Goal: Task Accomplishment & Management: Complete application form

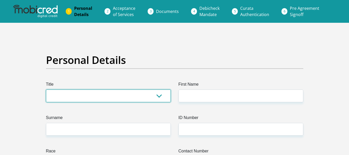
click at [116, 95] on select "Mr Ms Mrs Dr [PERSON_NAME]" at bounding box center [108, 95] width 125 height 13
select select "Mrs"
click at [46, 89] on select "Mr Ms Mrs Dr Other" at bounding box center [108, 95] width 125 height 13
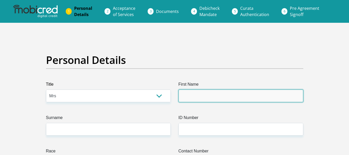
click at [201, 95] on input "First Name" at bounding box center [240, 95] width 125 height 13
type input "MaryQueen"
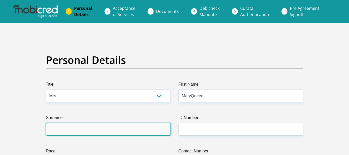
type input "Bukhali"
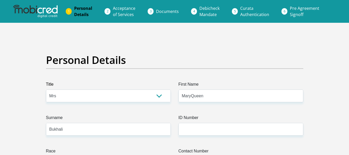
type input "0677902373"
select select "ZAF"
type input "177 Buitenkant Street"
type input "Pretoria west"
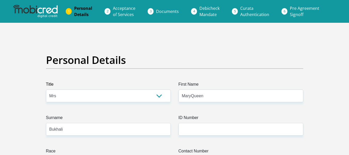
type input "Pretoria"
type input "0183"
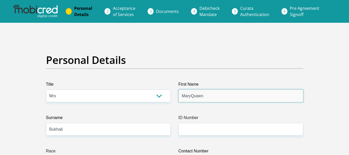
drag, startPoint x: 212, startPoint y: 99, endPoint x: 172, endPoint y: 97, distance: 40.6
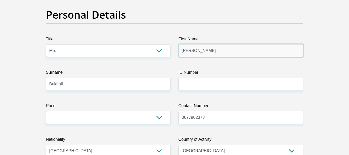
scroll to position [47, 0]
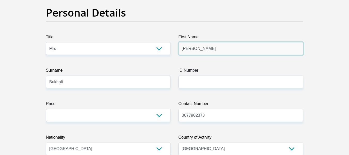
type input "Johanna"
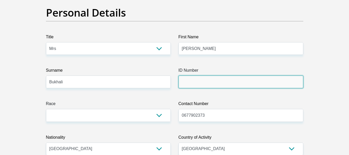
click at [193, 75] on input "ID Number" at bounding box center [240, 81] width 125 height 13
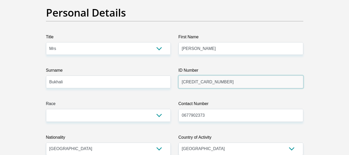
type input "6611060447081"
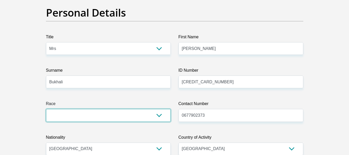
click at [146, 116] on select "Black Coloured Indian White Other" at bounding box center [108, 115] width 125 height 13
select select "1"
click at [46, 109] on select "Black Coloured Indian White Other" at bounding box center [108, 115] width 125 height 13
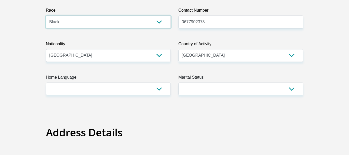
scroll to position [141, 0]
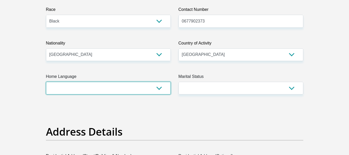
click at [159, 87] on select "Afrikaans English Sepedi South Ndebele Southern Sotho Swati Tsonga Tswana Venda…" at bounding box center [108, 88] width 125 height 13
select select "nso"
click at [46, 82] on select "Afrikaans English Sepedi South Ndebele Southern Sotho Swati Tsonga Tswana Venda…" at bounding box center [108, 88] width 125 height 13
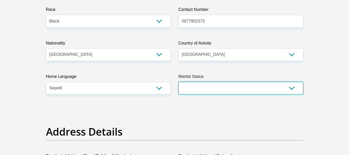
click at [214, 82] on select "Married ANC Single Divorced Widowed Married COP or Customary Law" at bounding box center [240, 88] width 125 height 13
select select "5"
click at [178, 82] on select "Married ANC Single Divorced Widowed Married COP or Customary Law" at bounding box center [240, 88] width 125 height 13
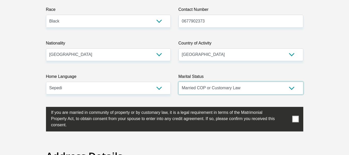
scroll to position [154, 0]
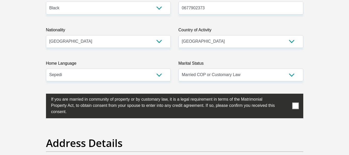
click at [293, 106] on span at bounding box center [295, 105] width 6 height 6
click at [41, 95] on input "checkbox" at bounding box center [41, 95] width 0 height 0
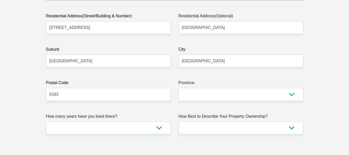
scroll to position [318, 0]
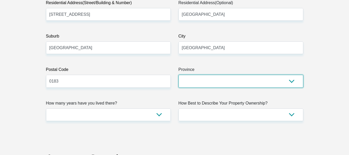
click at [282, 79] on select "Eastern Cape Free State Gauteng KwaZulu-Natal Limpopo Mpumalanga Northern Cape …" at bounding box center [240, 81] width 125 height 13
select select "Gauteng"
click at [178, 75] on select "Eastern Cape Free State Gauteng KwaZulu-Natal Limpopo Mpumalanga Northern Cape …" at bounding box center [240, 81] width 125 height 13
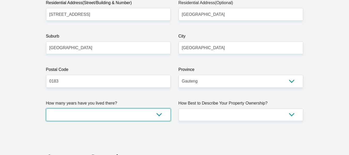
click at [141, 113] on select "less than 1 year 1-3 years 3-5 years 5+ years" at bounding box center [108, 114] width 125 height 13
select select "5"
click at [46, 108] on select "less than 1 year 1-3 years 3-5 years 5+ years" at bounding box center [108, 114] width 125 height 13
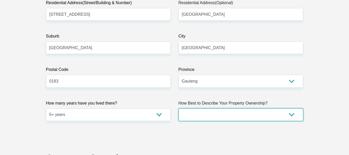
click at [201, 116] on select "Owned Rented Family Owned Company Dwelling" at bounding box center [240, 114] width 125 height 13
select select "Owned"
click at [178, 108] on select "Owned Rented Family Owned Company Dwelling" at bounding box center [240, 114] width 125 height 13
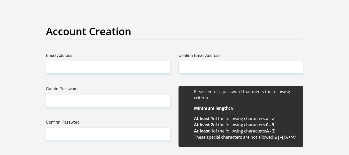
scroll to position [445, 0]
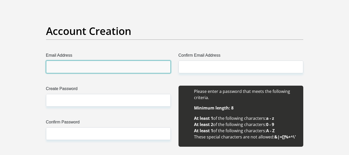
click at [137, 62] on input "Email Address" at bounding box center [108, 66] width 125 height 13
type input "johannabukhali81@gmail.com"
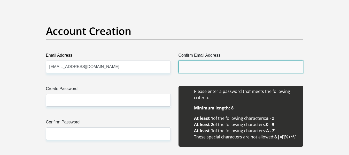
click at [235, 70] on input "Confirm Email Address" at bounding box center [240, 66] width 125 height 13
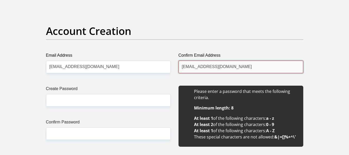
type input "Johannabukhali81@gmail.com"
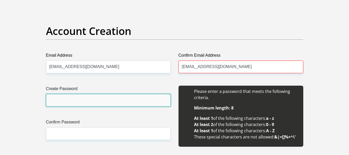
click at [94, 99] on input "Create Password" at bounding box center [108, 100] width 125 height 13
type input "Sihle1708*"
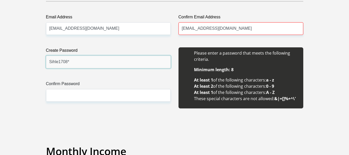
scroll to position [501, 0]
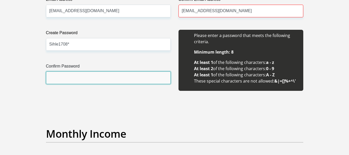
click at [68, 81] on input "Confirm Password" at bounding box center [108, 77] width 125 height 13
type input "Sihle1708*"
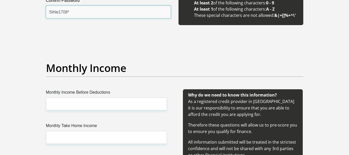
scroll to position [574, 0]
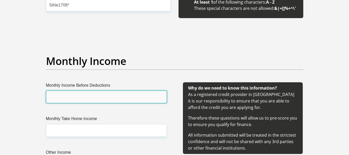
click at [84, 95] on input "Monthly Income Before Deductions" at bounding box center [106, 96] width 121 height 13
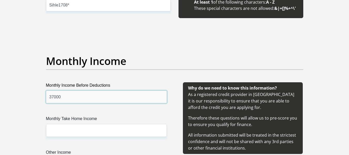
type input "37000"
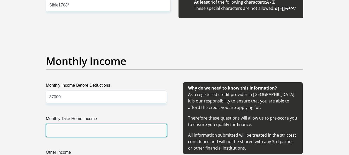
click at [116, 132] on input "Monthly Take Home Income" at bounding box center [106, 130] width 121 height 13
click at [62, 133] on input "Monthly Take Home Income" at bounding box center [106, 130] width 121 height 13
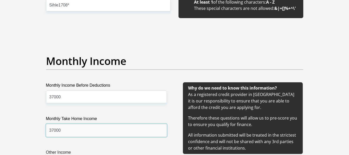
type input "37000"
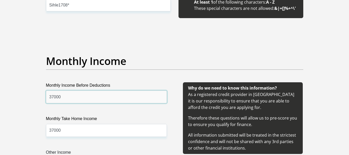
click at [53, 97] on input "37000" at bounding box center [106, 96] width 121 height 13
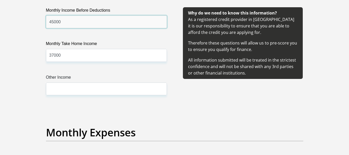
scroll to position [649, 0]
type input "45000"
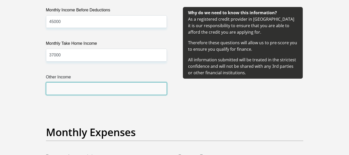
click at [60, 89] on input "Other Income" at bounding box center [106, 88] width 121 height 13
type input "10000"
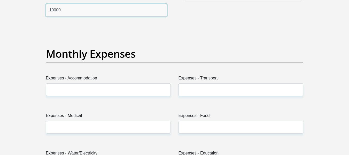
scroll to position [727, 0]
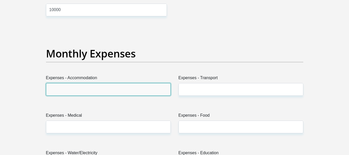
click at [87, 88] on input "Expenses - Accommodation" at bounding box center [108, 89] width 125 height 13
type input "6500"
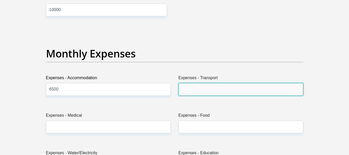
click at [217, 91] on input "Expenses - Transport" at bounding box center [240, 89] width 125 height 13
type input "2000"
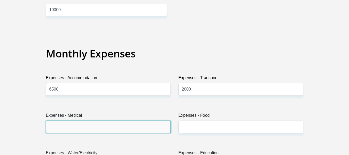
click at [117, 131] on input "Expenses - Medical" at bounding box center [108, 126] width 125 height 13
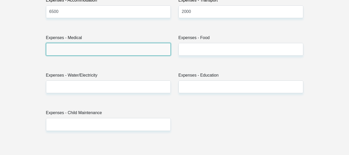
scroll to position [805, 0]
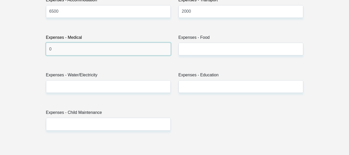
type input "0"
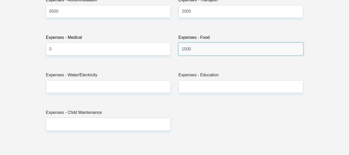
type input "1500"
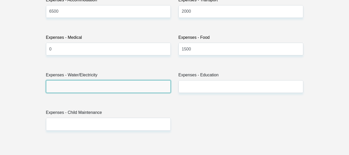
click at [79, 84] on input "Expenses - Water/Electricity" at bounding box center [108, 86] width 125 height 13
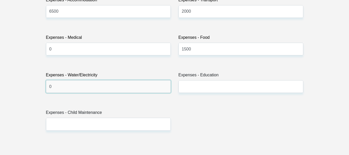
type input "0"
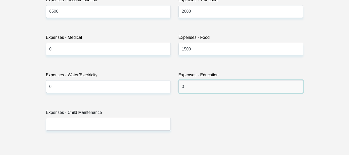
type input "0"
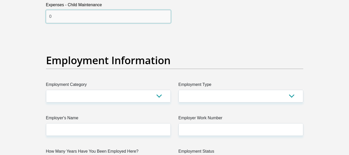
scroll to position [932, 0]
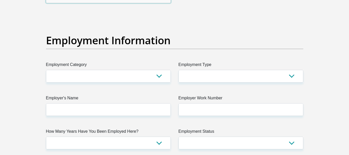
type input "0"
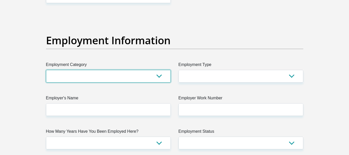
click at [84, 77] on select "AGRICULTURE ALCOHOL & TOBACCO CONSTRUCTION MATERIALS METALLURGY EQUIPMENT FOR R…" at bounding box center [108, 76] width 125 height 13
select select "28"
click at [46, 70] on select "AGRICULTURE ALCOHOL & TOBACCO CONSTRUCTION MATERIALS METALLURGY EQUIPMENT FOR R…" at bounding box center [108, 76] width 125 height 13
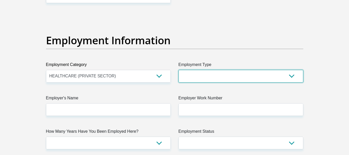
click at [197, 77] on select "College/Lecturer Craft Seller Creative Driver Executive Farmer Forces - Non Com…" at bounding box center [240, 76] width 125 height 13
select select "Unknown/Other"
click at [178, 70] on select "College/Lecturer Craft Seller Creative Driver Executive Farmer Forces - Non Com…" at bounding box center [240, 76] width 125 height 13
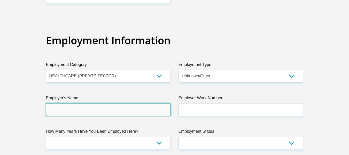
click at [128, 106] on input "Employer's Name" at bounding box center [108, 109] width 125 height 13
type input "KalafongHospital"
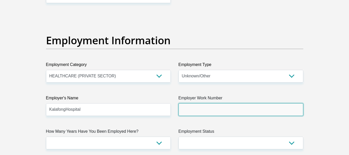
click at [215, 109] on input "Employer Work Number" at bounding box center [240, 109] width 125 height 13
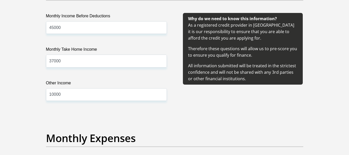
scroll to position [643, 0]
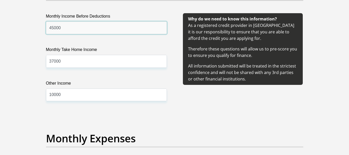
click at [53, 28] on input "45000" at bounding box center [106, 27] width 121 height 13
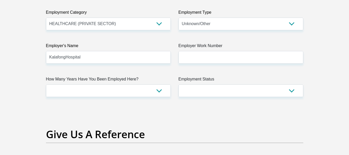
scroll to position [985, 0]
type input "49000"
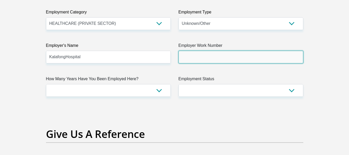
click at [206, 59] on input "Employer Work Number" at bounding box center [240, 57] width 125 height 13
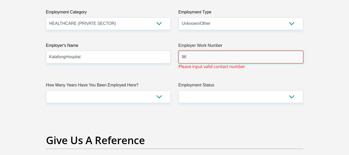
type input "9"
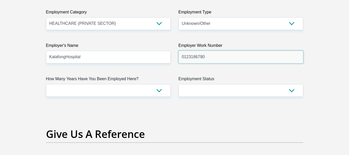
type input "0123186780"
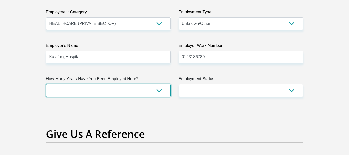
click at [119, 90] on select "less than 1 year 1-3 years 3-5 years 5+ years" at bounding box center [108, 90] width 125 height 13
select select "60"
click at [46, 84] on select "less than 1 year 1-3 years 3-5 years 5+ years" at bounding box center [108, 90] width 125 height 13
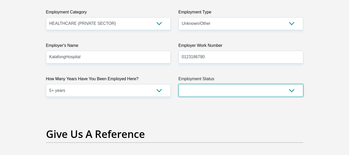
click at [204, 92] on select "Permanent/Full-time Part-time/Casual Contract Worker Self-Employed Housewife Re…" at bounding box center [240, 90] width 125 height 13
select select "1"
click at [178, 84] on select "Permanent/Full-time Part-time/Casual Contract Worker Self-Employed Housewife Re…" at bounding box center [240, 90] width 125 height 13
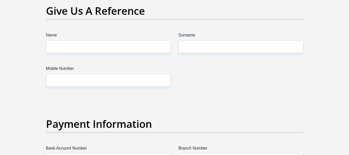
scroll to position [1107, 0]
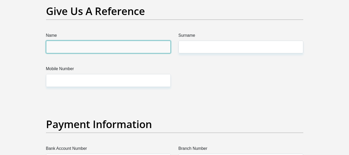
click at [140, 46] on input "Name" at bounding box center [108, 47] width 125 height 13
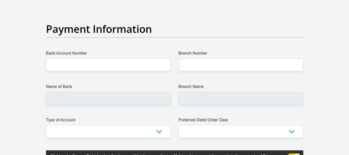
scroll to position [1202, 0]
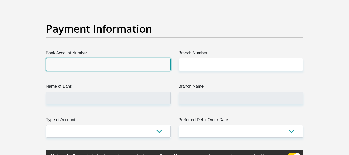
click at [148, 69] on input "Bank Account Number" at bounding box center [108, 64] width 125 height 13
type input "4080821274"
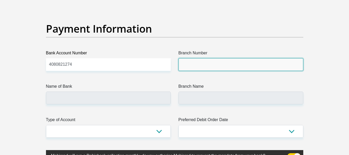
click at [210, 69] on input "Branch Number" at bounding box center [240, 64] width 125 height 13
type input "632005"
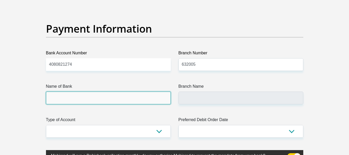
click at [140, 92] on input "Name of Bank" at bounding box center [108, 97] width 125 height 13
type input "ABSA BANK"
type input "ABSA ELECTRONIC SETTLEMENT CNT"
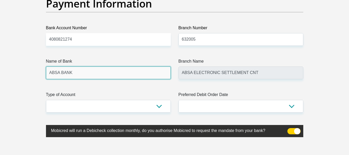
scroll to position [1230, 0]
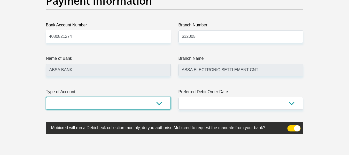
click at [131, 108] on select "Cheque Savings" at bounding box center [108, 103] width 125 height 13
select select "CUR"
click at [46, 97] on select "Cheque Savings" at bounding box center [108, 103] width 125 height 13
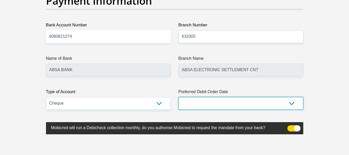
click at [208, 102] on select "1st 2nd 3rd 4th 5th 7th 18th 19th 20th 21st 22nd 23rd 24th 25th 26th 27th 28th …" at bounding box center [240, 103] width 125 height 13
select select "1"
click at [178, 97] on select "1st 2nd 3rd 4th 5th 7th 18th 19th 20th 21st 22nd 23rd 24th 25th 26th 27th 28th …" at bounding box center [240, 103] width 125 height 13
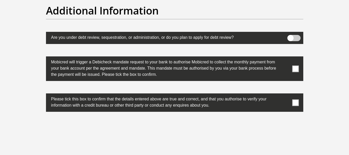
scroll to position [1660, 0]
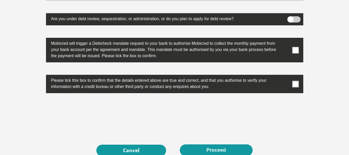
click at [298, 50] on span at bounding box center [295, 50] width 6 height 6
click at [285, 39] on input "checkbox" at bounding box center [285, 39] width 0 height 0
click at [294, 83] on span at bounding box center [295, 84] width 6 height 6
click at [285, 76] on input "checkbox" at bounding box center [285, 76] width 0 height 0
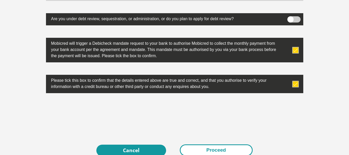
click at [213, 147] on button "Proceed" at bounding box center [216, 150] width 73 height 12
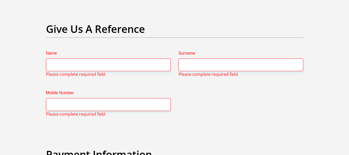
scroll to position [1092, 0]
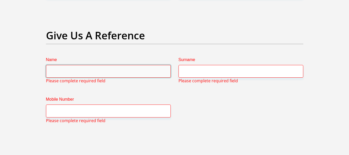
click at [122, 71] on input "Name" at bounding box center [108, 71] width 125 height 13
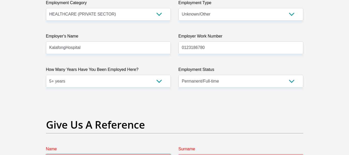
scroll to position [1000, 0]
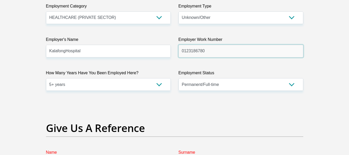
drag, startPoint x: 205, startPoint y: 53, endPoint x: 175, endPoint y: 53, distance: 29.7
click at [175, 53] on div "Employer Work Number 0123186780 Please input valid contact number" at bounding box center [240, 46] width 132 height 21
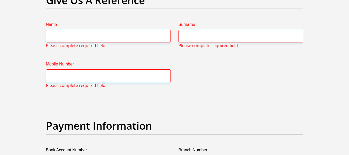
scroll to position [1128, 0]
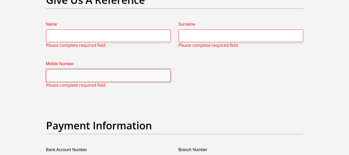
click at [154, 80] on input "Mobile Number" at bounding box center [108, 75] width 125 height 13
paste input "0123186780"
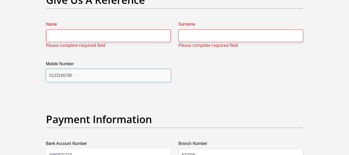
type input "0123186780"
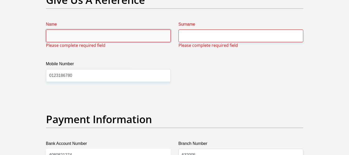
click at [106, 39] on input "Name" at bounding box center [108, 35] width 125 height 13
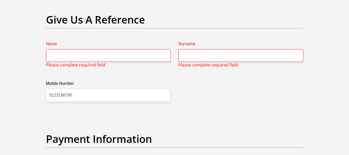
scroll to position [1108, 0]
click at [140, 60] on input "Name" at bounding box center [108, 55] width 125 height 13
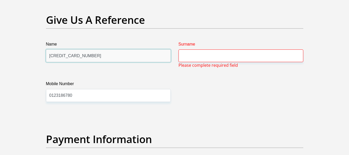
type input "4483870026540694"
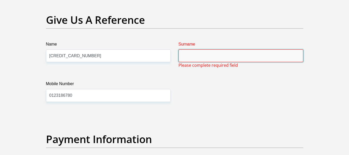
click at [222, 52] on input "Surname" at bounding box center [240, 55] width 125 height 13
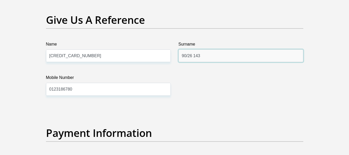
type input "90/26 143"
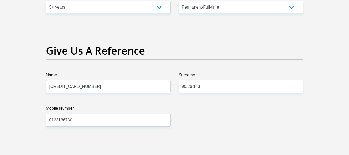
scroll to position [1077, 0]
drag, startPoint x: 130, startPoint y: 91, endPoint x: 43, endPoint y: 85, distance: 87.5
click at [43, 85] on div "Name 4483870026540694" at bounding box center [108, 82] width 132 height 21
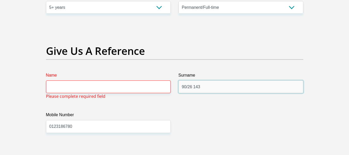
drag, startPoint x: 203, startPoint y: 91, endPoint x: 161, endPoint y: 89, distance: 42.4
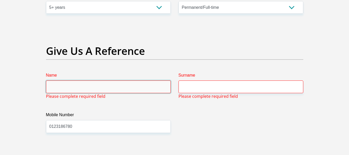
click at [145, 89] on input "Name" at bounding box center [108, 86] width 125 height 13
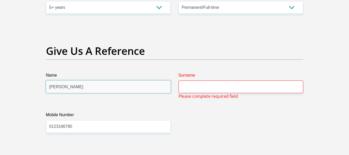
type input "Joyce"
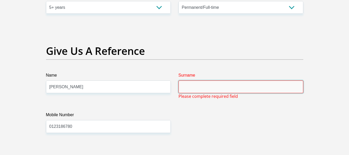
click at [216, 89] on input "Surname" at bounding box center [240, 86] width 125 height 13
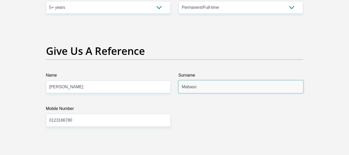
type input "Mabaso"
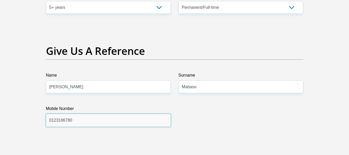
click at [104, 123] on input "0123186780" at bounding box center [108, 120] width 125 height 13
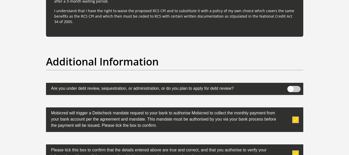
scroll to position [1731, 0]
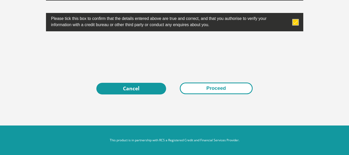
click at [196, 86] on button "Proceed" at bounding box center [216, 88] width 73 height 12
click at [222, 90] on button "Proceed" at bounding box center [216, 88] width 73 height 12
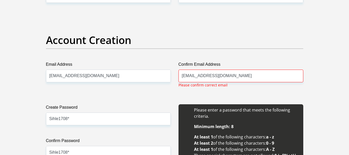
scroll to position [437, 0]
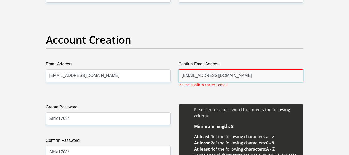
click at [242, 75] on input "Johannabukhali81@gmail.com" at bounding box center [240, 75] width 125 height 13
click at [184, 76] on input "Johannabukhali81@gmail.com" at bounding box center [240, 75] width 125 height 13
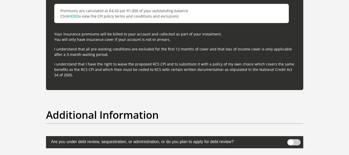
scroll to position [1722, 0]
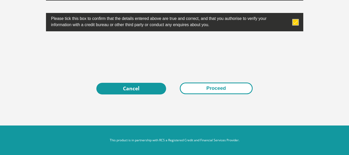
type input "johannabukhali81@gmail.com"
click at [196, 84] on button "Proceed" at bounding box center [216, 88] width 73 height 12
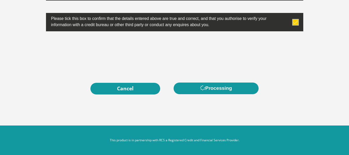
scroll to position [0, 0]
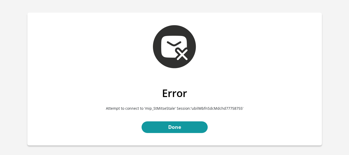
scroll to position [6, 0]
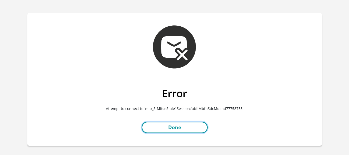
click at [185, 123] on link "Done" at bounding box center [174, 127] width 66 height 12
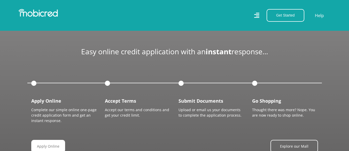
scroll to position [0, 368]
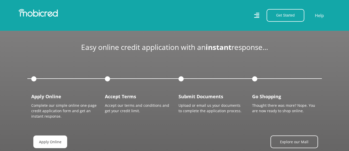
click at [51, 135] on link "Apply Online" at bounding box center [50, 141] width 34 height 13
click at [33, 75] on div at bounding box center [35, 79] width 8 height 8
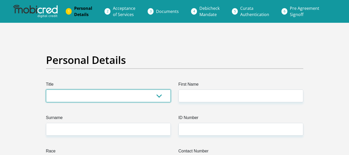
click at [118, 91] on select "Mr Ms Mrs Dr [PERSON_NAME]" at bounding box center [108, 95] width 125 height 13
select select "Mrs"
click at [46, 89] on select "Mr Ms Mrs Dr Other" at bounding box center [108, 95] width 125 height 13
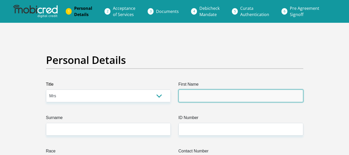
click at [233, 98] on input "First Name" at bounding box center [240, 95] width 125 height 13
type input "MaryQueen"
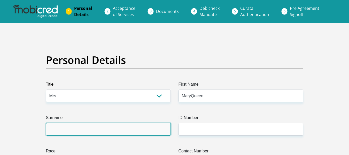
type input "Bukhali"
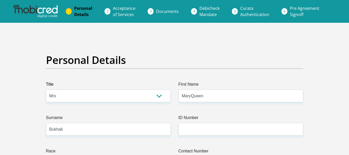
type input "0677902373"
select select "ZAF"
type input "177 Buitenkant Street"
type input "Pretoria west"
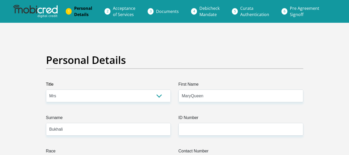
type input "Pretoria"
type input "0183"
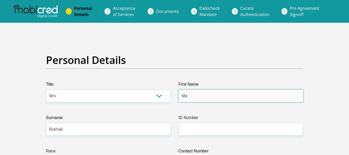
type input "M"
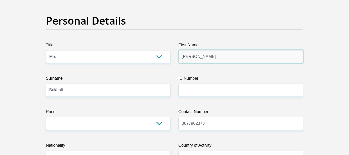
scroll to position [40, 0]
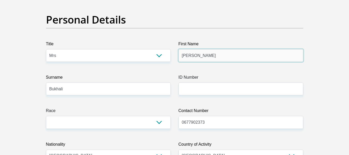
type input "Johanna"
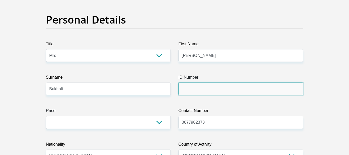
click at [222, 93] on input "ID Number" at bounding box center [240, 88] width 125 height 13
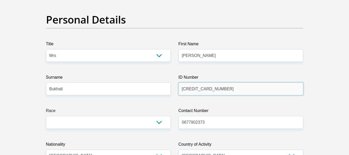
type input "6611060447081"
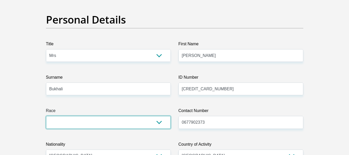
click at [126, 128] on select "Black Coloured Indian White Other" at bounding box center [108, 122] width 125 height 13
select select "1"
click at [46, 116] on select "Black Coloured Indian White Other" at bounding box center [108, 122] width 125 height 13
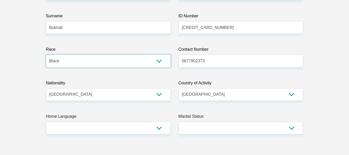
scroll to position [102, 0]
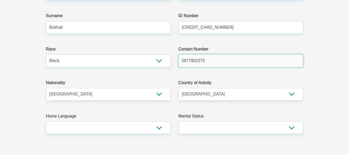
click at [227, 67] on input "0677902373" at bounding box center [240, 60] width 125 height 13
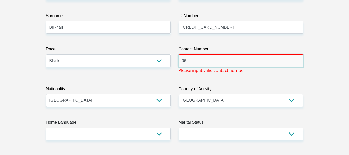
type input "0"
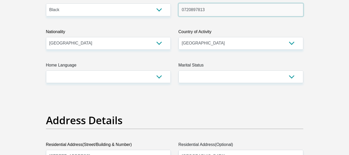
scroll to position [153, 0]
type input "0720897813"
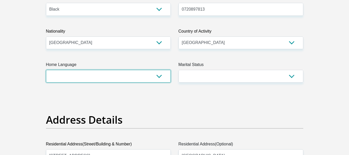
click at [125, 70] on select "Afrikaans English Sepedi South Ndebele Southern Sotho Swati Tsonga Tswana Venda…" at bounding box center [108, 76] width 125 height 13
select select "nso"
click at [46, 70] on select "Afrikaans English Sepedi South Ndebele Southern Sotho Swati Tsonga Tswana Venda…" at bounding box center [108, 76] width 125 height 13
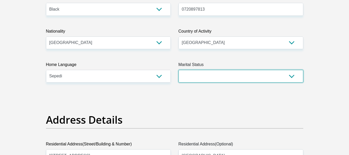
click at [267, 74] on select "Married ANC Single Divorced Widowed Married COP or Customary Law" at bounding box center [240, 76] width 125 height 13
select select "5"
click at [178, 70] on select "Married ANC Single Divorced Widowed Married COP or Customary Law" at bounding box center [240, 76] width 125 height 13
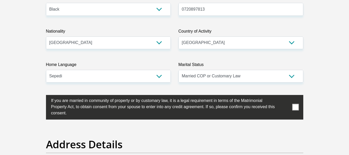
click at [294, 107] on span at bounding box center [295, 107] width 6 height 6
click at [41, 96] on input "checkbox" at bounding box center [41, 96] width 0 height 0
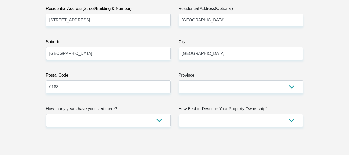
scroll to position [317, 0]
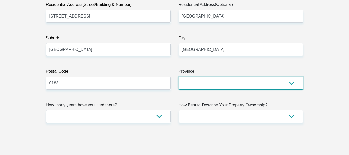
click at [200, 78] on select "Eastern Cape Free State Gauteng KwaZulu-Natal Limpopo Mpumalanga Northern Cape …" at bounding box center [240, 82] width 125 height 13
select select "Gauteng"
click at [178, 76] on select "Eastern Cape Free State Gauteng KwaZulu-Natal Limpopo Mpumalanga Northern Cape …" at bounding box center [240, 82] width 125 height 13
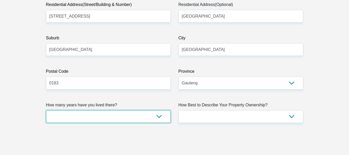
click at [129, 117] on select "less than 1 year 1-3 years 3-5 years 5+ years" at bounding box center [108, 116] width 125 height 13
select select "5"
click at [46, 110] on select "less than 1 year 1-3 years 3-5 years 5+ years" at bounding box center [108, 116] width 125 height 13
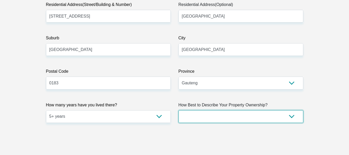
click at [214, 117] on select "Owned Rented Family Owned Company Dwelling" at bounding box center [240, 116] width 125 height 13
select select "Owned"
click at [178, 110] on select "Owned Rented Family Owned Company Dwelling" at bounding box center [240, 116] width 125 height 13
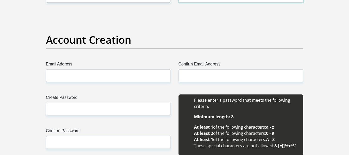
scroll to position [437, 0]
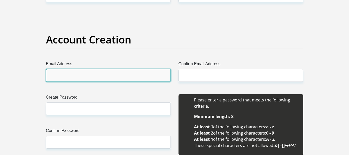
click at [150, 77] on input "Email Address" at bounding box center [108, 75] width 125 height 13
type input "johannabukhali81@gmail.com"
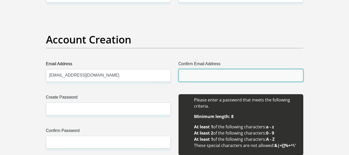
click at [188, 75] on input "Confirm Email Address" at bounding box center [240, 75] width 125 height 13
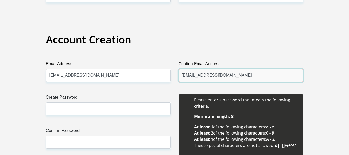
click at [183, 75] on input "Johannabukhali81@gmail.com" at bounding box center [240, 75] width 125 height 13
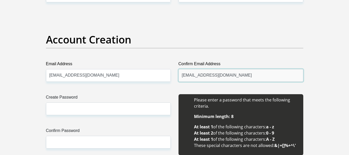
type input "johannabukhali81@gmail.com"
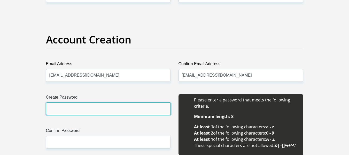
click at [117, 111] on input "Create Password" at bounding box center [108, 108] width 125 height 13
type input "Sihle1708*"
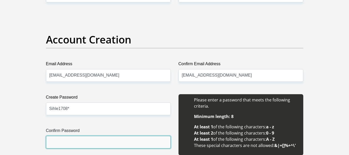
click at [86, 138] on input "Confirm Password" at bounding box center [108, 141] width 125 height 13
type input "Sihle1708*"
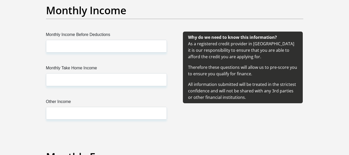
scroll to position [627, 0]
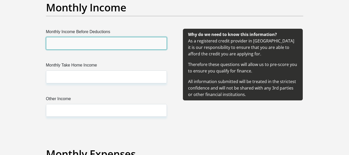
click at [99, 41] on input "Monthly Income Before Deductions" at bounding box center [106, 43] width 121 height 13
type input "49000"
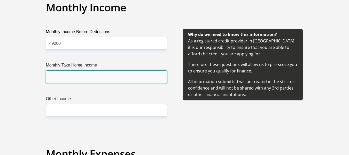
click at [83, 77] on input "Monthly Take Home Income" at bounding box center [106, 76] width 121 height 13
type input "37000"
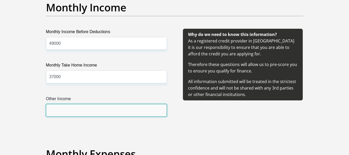
click at [84, 107] on input "Other Income" at bounding box center [106, 110] width 121 height 13
type input "10000"
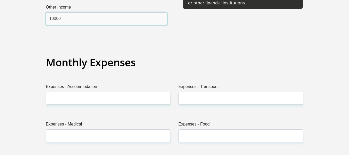
scroll to position [720, 0]
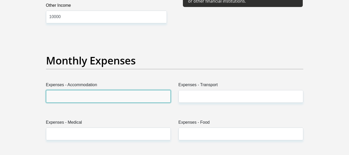
click at [91, 94] on input "Expenses - Accommodation" at bounding box center [108, 96] width 125 height 13
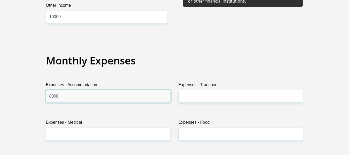
click at [84, 96] on input "8000" at bounding box center [108, 96] width 125 height 13
type input "8"
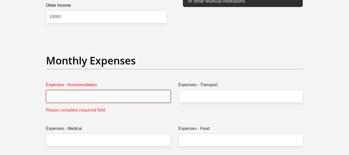
click at [84, 96] on input "Expenses - Accommodation" at bounding box center [108, 96] width 125 height 13
type input "6500"
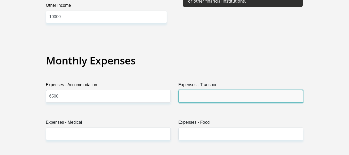
click at [216, 95] on input "Expenses - Transport" at bounding box center [240, 96] width 125 height 13
type input "2000"
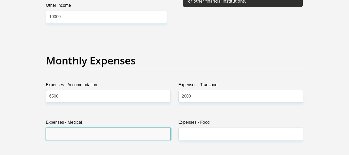
click at [135, 138] on input "Expenses - Medical" at bounding box center [108, 133] width 125 height 13
type input "0"
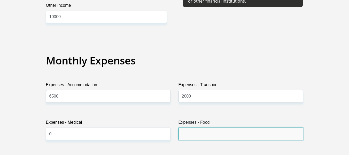
click at [220, 134] on input "Expenses - Food" at bounding box center [240, 133] width 125 height 13
type input "1500"
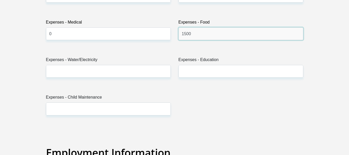
scroll to position [820, 0]
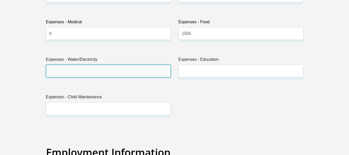
click at [107, 66] on input "Expenses - Water/Electricity" at bounding box center [108, 71] width 125 height 13
type input "0"
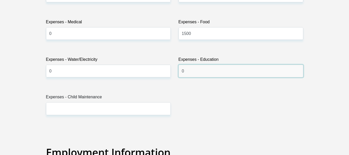
type input "0"
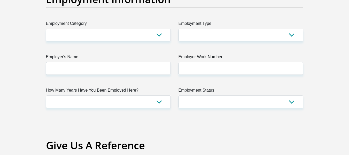
scroll to position [974, 0]
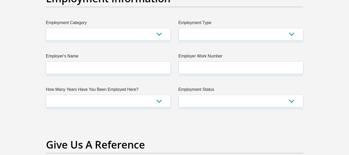
type input "0"
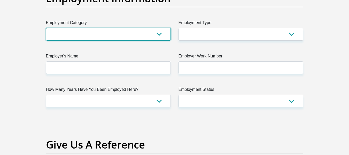
click at [146, 29] on select "AGRICULTURE ALCOHOL & TOBACCO CONSTRUCTION MATERIALS METALLURGY EQUIPMENT FOR R…" at bounding box center [108, 34] width 125 height 13
select select "28"
click at [46, 28] on select "AGRICULTURE ALCOHOL & TOBACCO CONSTRUCTION MATERIALS METALLURGY EQUIPMENT FOR R…" at bounding box center [108, 34] width 125 height 13
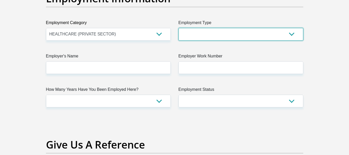
click at [223, 34] on select "College/Lecturer Craft Seller Creative Driver Executive Farmer Forces - Non Com…" at bounding box center [240, 34] width 125 height 13
select select "Unknown/Other"
click at [178, 28] on select "College/Lecturer Craft Seller Creative Driver Executive Farmer Forces - Non Com…" at bounding box center [240, 34] width 125 height 13
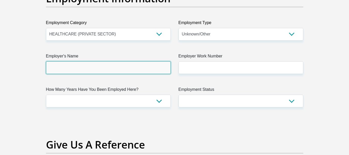
click at [136, 70] on input "Employer's Name" at bounding box center [108, 67] width 125 height 13
type input "KalafongHospital"
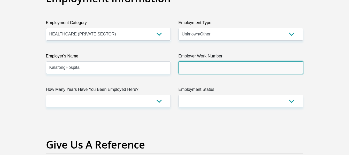
click at [193, 67] on input "Employer Work Number" at bounding box center [240, 67] width 125 height 13
type input "0123186780"
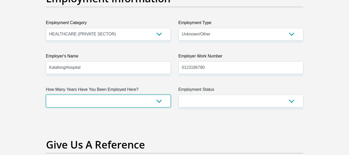
click at [140, 100] on select "less than 1 year 1-3 years 3-5 years 5+ years" at bounding box center [108, 100] width 125 height 13
select select "60"
click at [46, 94] on select "less than 1 year 1-3 years 3-5 years 5+ years" at bounding box center [108, 100] width 125 height 13
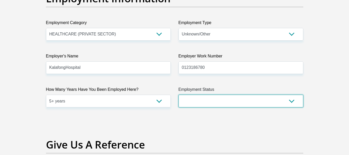
click at [202, 100] on select "Permanent/Full-time Part-time/Casual Contract Worker Self-Employed Housewife Re…" at bounding box center [240, 100] width 125 height 13
select select "1"
click at [178, 94] on select "Permanent/Full-time Part-time/Casual Contract Worker Self-Employed Housewife Re…" at bounding box center [240, 100] width 125 height 13
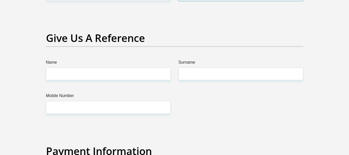
scroll to position [1082, 0]
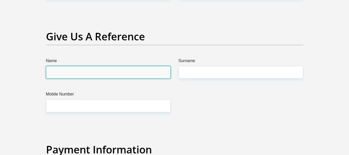
click at [140, 69] on input "Name" at bounding box center [108, 72] width 125 height 13
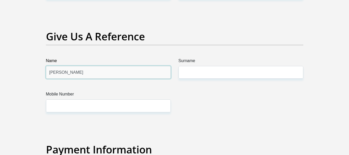
type input "Joyce"
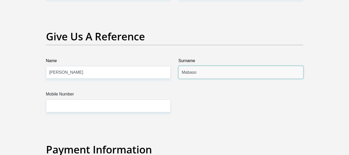
type input "Mabaso"
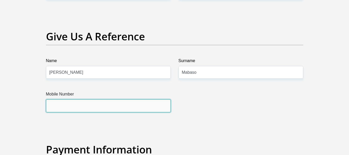
click at [115, 102] on input "Mobile Number" at bounding box center [108, 105] width 125 height 13
paste input "0123186780"
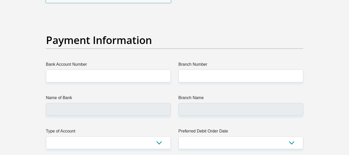
scroll to position [1192, 0]
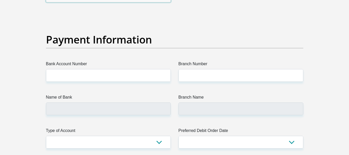
type input "0123186780"
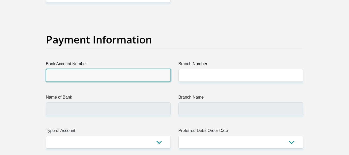
click at [118, 74] on input "Bank Account Number" at bounding box center [108, 75] width 125 height 13
type input "4080821274"
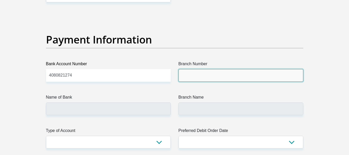
click at [203, 73] on input "Branch Number" at bounding box center [240, 75] width 125 height 13
type input "632005"
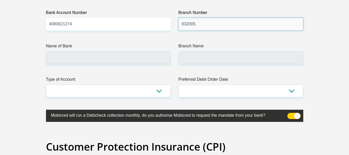
scroll to position [1244, 0]
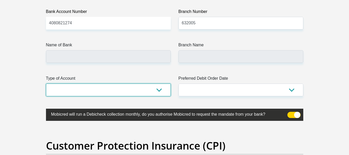
click at [129, 87] on select "Cheque Savings" at bounding box center [108, 89] width 125 height 13
type input "ABSA BANK"
type input "ABSA ELECTRONIC SETTLEMENT CNT"
select select "CUR"
click at [46, 83] on select "Cheque Savings" at bounding box center [108, 89] width 125 height 13
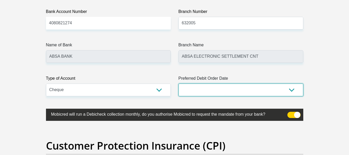
click at [194, 91] on select "1st 2nd 3rd 4th 5th 7th 18th 19th 20th 21st 22nd 23rd 24th 25th 26th 27th 28th …" at bounding box center [240, 89] width 125 height 13
select select "1"
click at [178, 83] on select "1st 2nd 3rd 4th 5th 7th 18th 19th 20th 21st 22nd 23rd 24th 25th 26th 27th 28th …" at bounding box center [240, 89] width 125 height 13
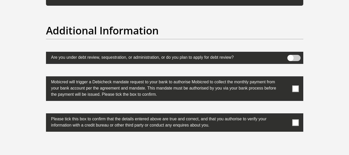
scroll to position [1693, 0]
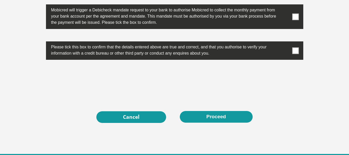
click at [293, 19] on span at bounding box center [295, 16] width 6 height 6
click at [285, 6] on input "checkbox" at bounding box center [285, 6] width 0 height 0
click at [294, 52] on span at bounding box center [295, 50] width 6 height 6
click at [285, 43] on input "checkbox" at bounding box center [285, 43] width 0 height 0
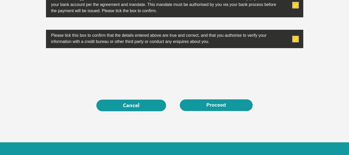
scroll to position [1705, 0]
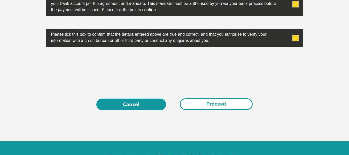
click at [204, 103] on button "Proceed" at bounding box center [216, 104] width 73 height 12
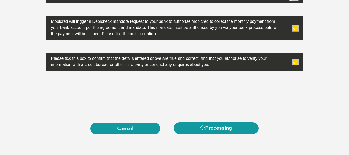
scroll to position [1682, 0]
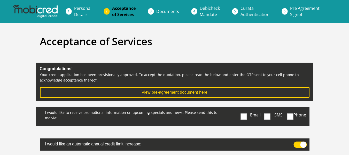
click at [245, 115] on span at bounding box center [244, 116] width 6 height 6
click at [245, 108] on input "Email" at bounding box center [245, 108] width 0 height 0
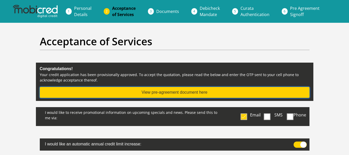
click at [214, 93] on button "View pre-agreement document here" at bounding box center [174, 92] width 269 height 11
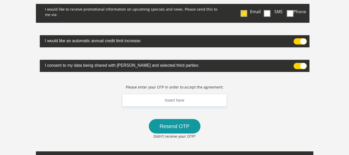
scroll to position [103, 0]
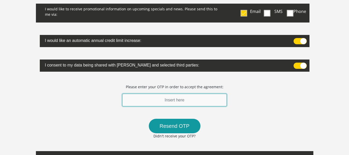
click at [186, 100] on input "text" at bounding box center [174, 99] width 105 height 13
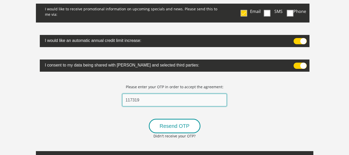
type input "117319"
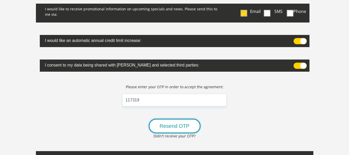
click at [179, 122] on button "Resend OTP" at bounding box center [175, 125] width 52 height 14
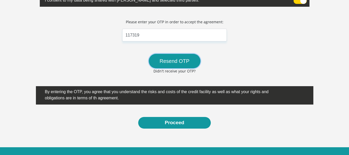
scroll to position [169, 0]
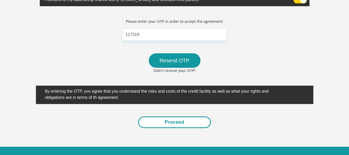
click at [195, 124] on button "Proceed" at bounding box center [174, 122] width 73 height 12
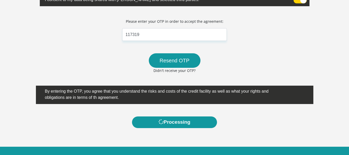
scroll to position [0, 0]
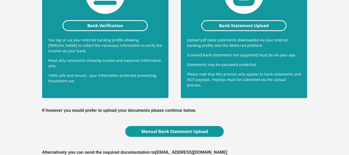
scroll to position [124, 0]
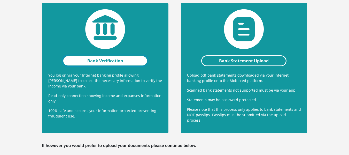
click at [138, 62] on link "Bank Verification" at bounding box center [104, 60] width 85 height 11
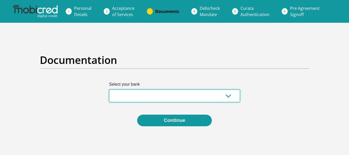
click at [145, 96] on select "Absa Capitec Bank Discovery Bank First National Bank Nedbank Standard Bank Tyme…" at bounding box center [174, 95] width 131 height 13
select select "{"id":"5","title":"Absa","institution":"Absa","alias":"absa","country":"ZA","br…"
click at [109, 89] on select "Absa Capitec Bank Discovery Bank First National Bank Nedbank Standard Bank Tyme…" at bounding box center [174, 95] width 131 height 13
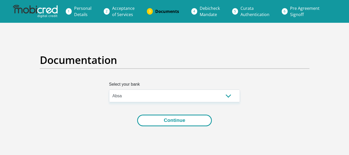
click at [162, 119] on button "Continue" at bounding box center [174, 120] width 75 height 12
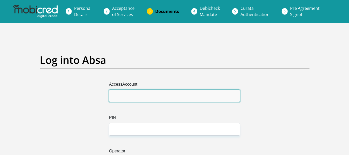
click at [163, 98] on input "AccessAccount" at bounding box center [174, 95] width 131 height 13
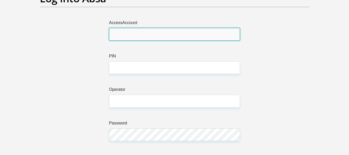
scroll to position [61, 0]
click at [150, 31] on input "AccessAccount" at bounding box center [174, 34] width 131 height 13
type input "4"
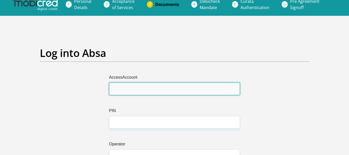
scroll to position [0, 0]
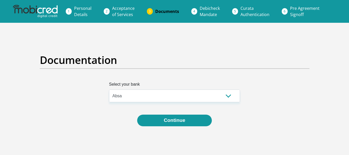
select select "{"id":"5","title":"Absa","institution":"Absa","alias":"absa","country":"ZA","br…"
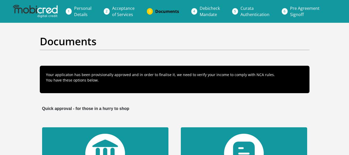
scroll to position [124, 0]
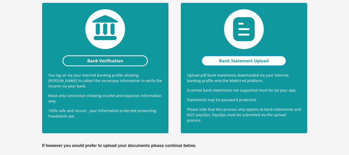
click at [219, 61] on link "Bank Statement Upload" at bounding box center [243, 60] width 85 height 11
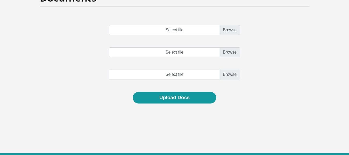
scroll to position [44, 0]
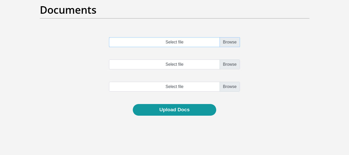
click at [227, 44] on input "Select file" at bounding box center [174, 42] width 131 height 10
type input "C:\fakepath\[PERSON_NAME].pdf"
click at [161, 115] on div "Documents [PERSON_NAME].pdf Select file Select file" at bounding box center [174, 59] width 294 height 137
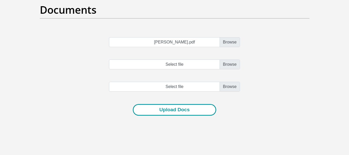
click at [161, 114] on button "Upload Docs" at bounding box center [174, 110] width 83 height 12
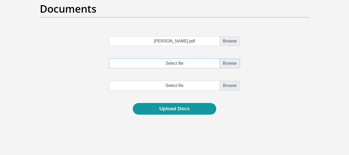
scroll to position [45, 0]
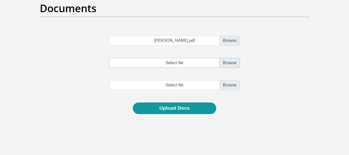
click at [230, 66] on input "Select file" at bounding box center [174, 63] width 131 height 10
type input "C:\fakepath\[PERSON_NAME].pdf"
click at [226, 84] on input "file" at bounding box center [174, 85] width 131 height 10
type input "C:\fakepath\[PERSON_NAME].pdf"
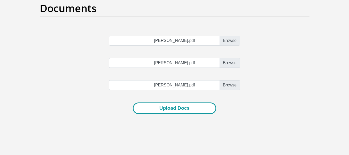
click at [155, 107] on button "Upload Docs" at bounding box center [174, 108] width 83 height 12
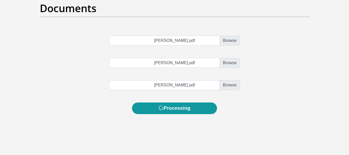
scroll to position [0, 0]
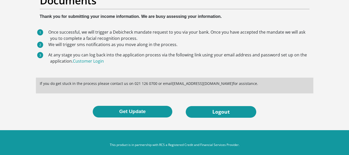
scroll to position [41, 0]
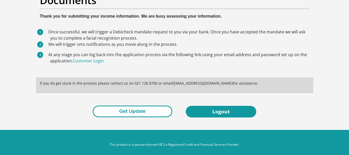
click at [134, 112] on button "Get Update" at bounding box center [132, 111] width 79 height 12
